Goal: Find specific page/section: Find specific page/section

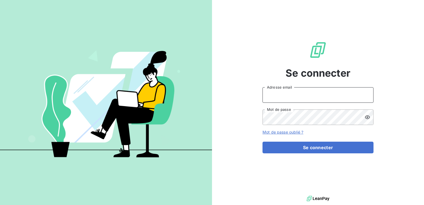
click at [281, 96] on input "Adresse email" at bounding box center [318, 95] width 111 height 16
type input "[EMAIL_ADDRESS][PERSON_NAME][DOMAIN_NAME]"
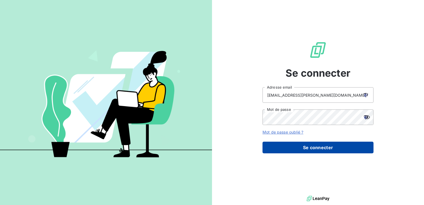
click at [325, 148] on button "Se connecter" at bounding box center [318, 148] width 111 height 12
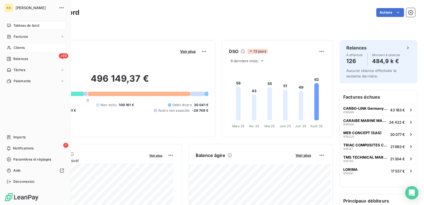
click at [13, 48] on div "Clients" at bounding box center [35, 47] width 62 height 9
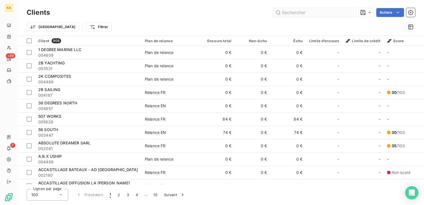
click at [305, 11] on input "text" at bounding box center [314, 12] width 83 height 9
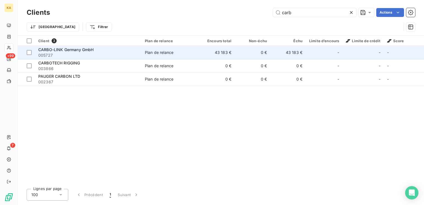
type input "carb"
click at [72, 52] on span "005727" at bounding box center [88, 55] width 100 height 6
